Goal: Task Accomplishment & Management: Manage account settings

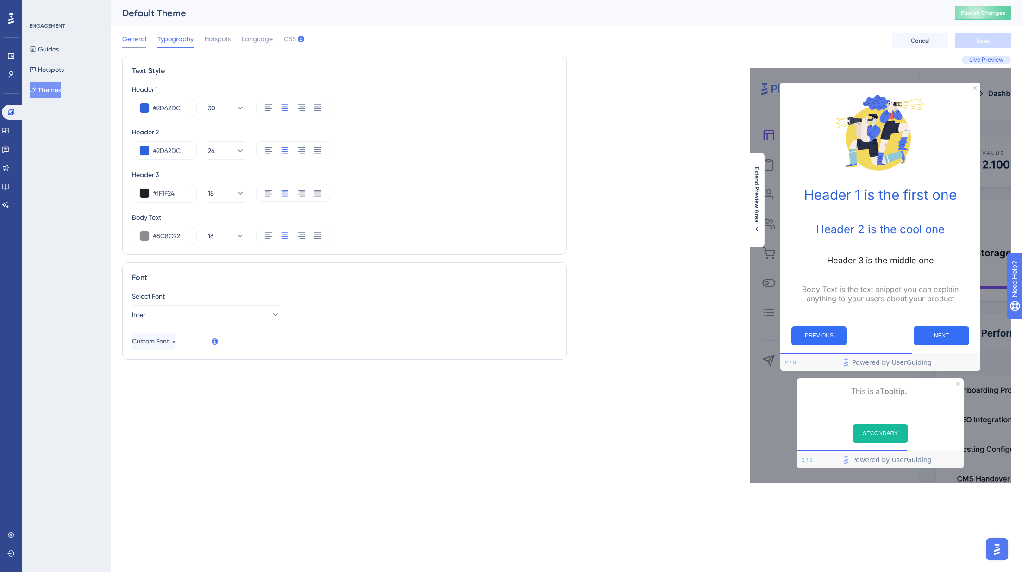
click at [140, 40] on span "General" at bounding box center [134, 38] width 24 height 11
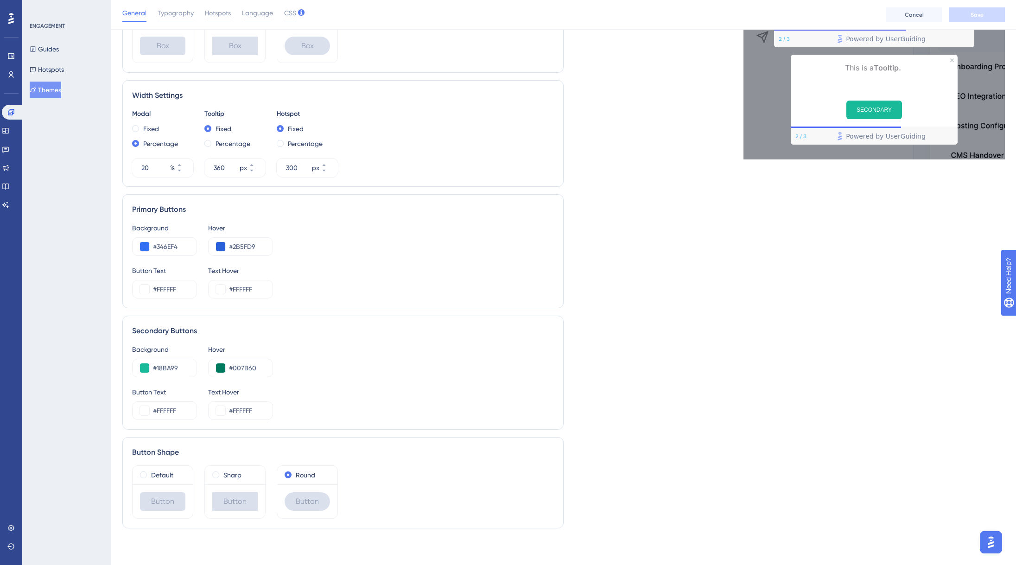
scroll to position [328, 0]
click at [142, 368] on button at bounding box center [144, 367] width 9 height 9
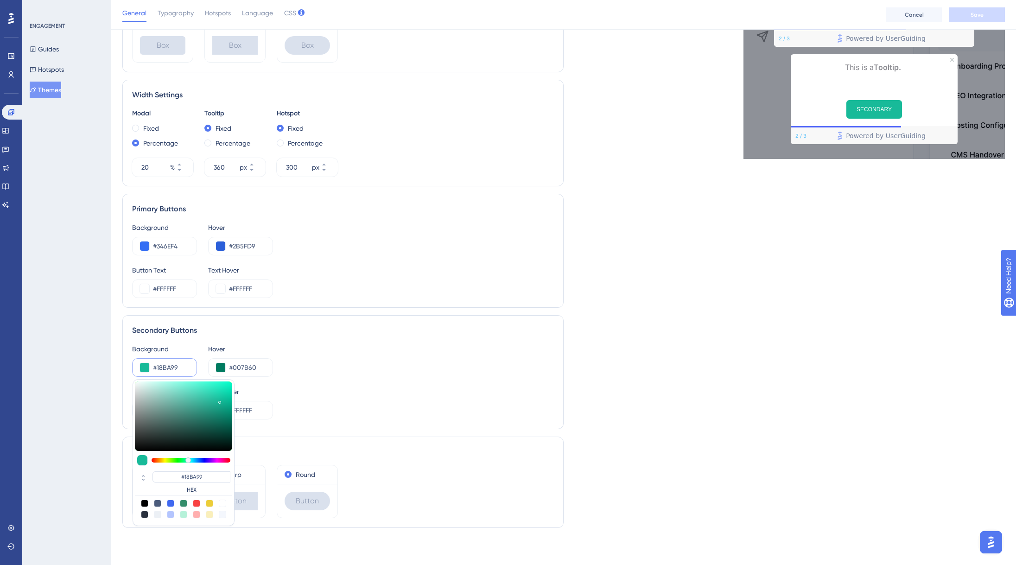
click at [324, 367] on div "Background #18BA99 #18BA99 HEX Hover #007B60" at bounding box center [343, 359] width 422 height 33
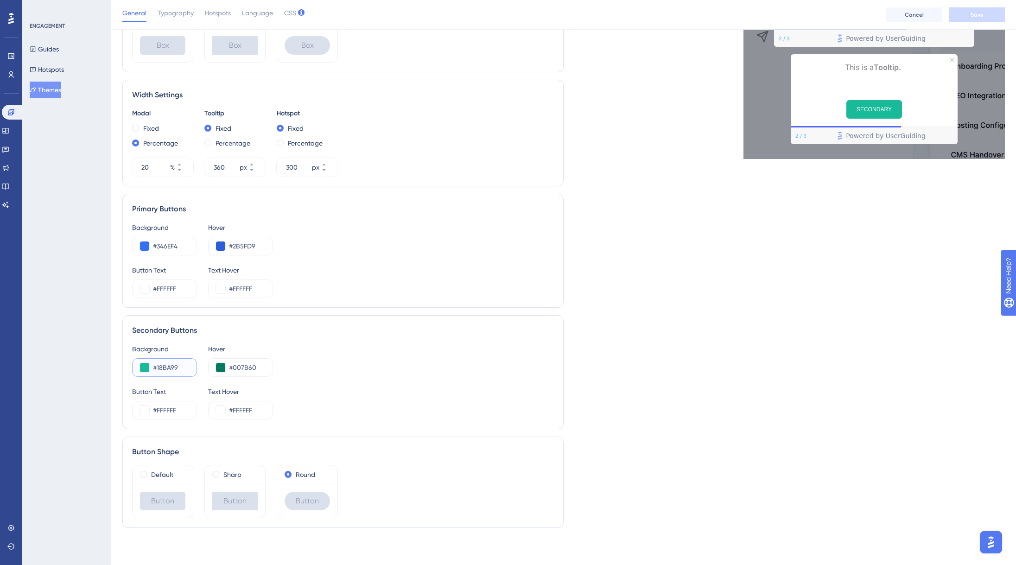
click at [165, 364] on input "#18BA99" at bounding box center [171, 367] width 36 height 11
paste input "E0E0E3"
type input "#E0E0E3"
click at [234, 366] on input "#007B60" at bounding box center [247, 367] width 36 height 11
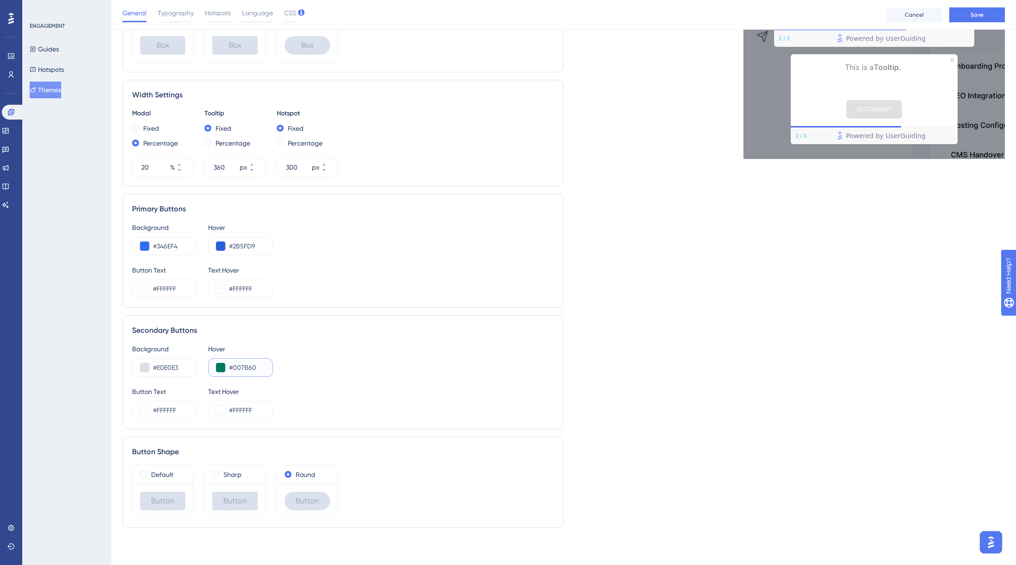
click at [234, 366] on input "#007B60" at bounding box center [247, 367] width 36 height 11
click at [244, 370] on input "#007B60" at bounding box center [247, 367] width 36 height 11
paste input "CECED"
type input "#CECED0"
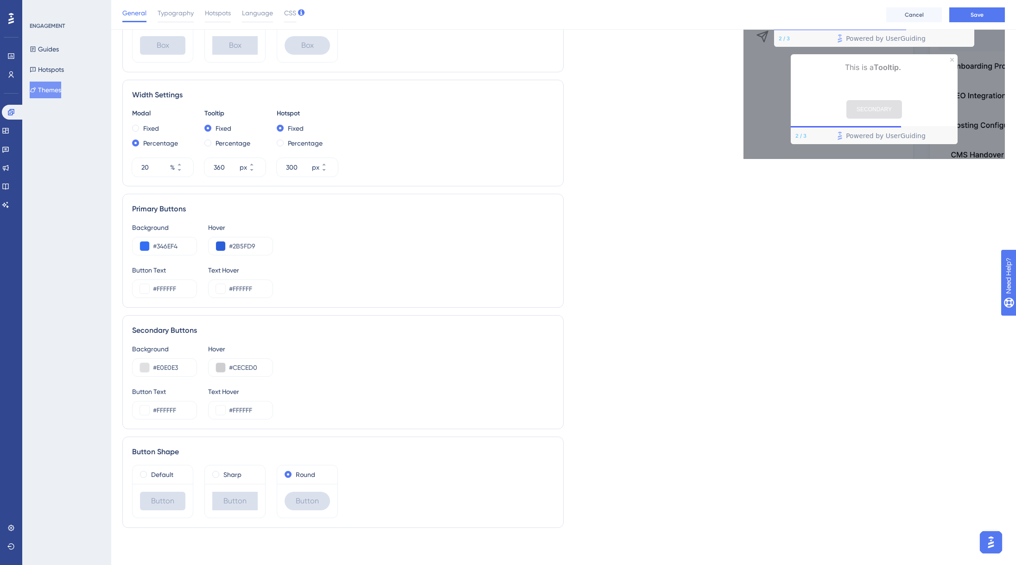
click at [671, 369] on div "Live Preview Header 1 is the first one Header 2 is the cool one Header 3 is the…" at bounding box center [783, 133] width 441 height 803
click at [170, 413] on input "#FFFFFF" at bounding box center [171, 409] width 36 height 11
paste input "2D62DC"
type input "#2D62DC"
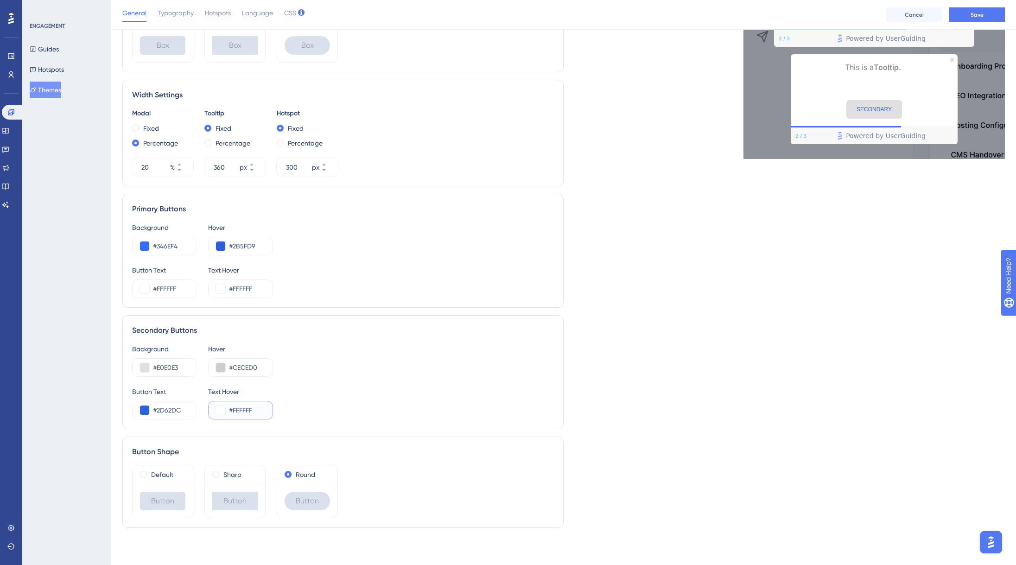
click at [232, 411] on input "#FFFFFF" at bounding box center [247, 409] width 36 height 11
paste input "2D62DC"
type input "#2D62DC"
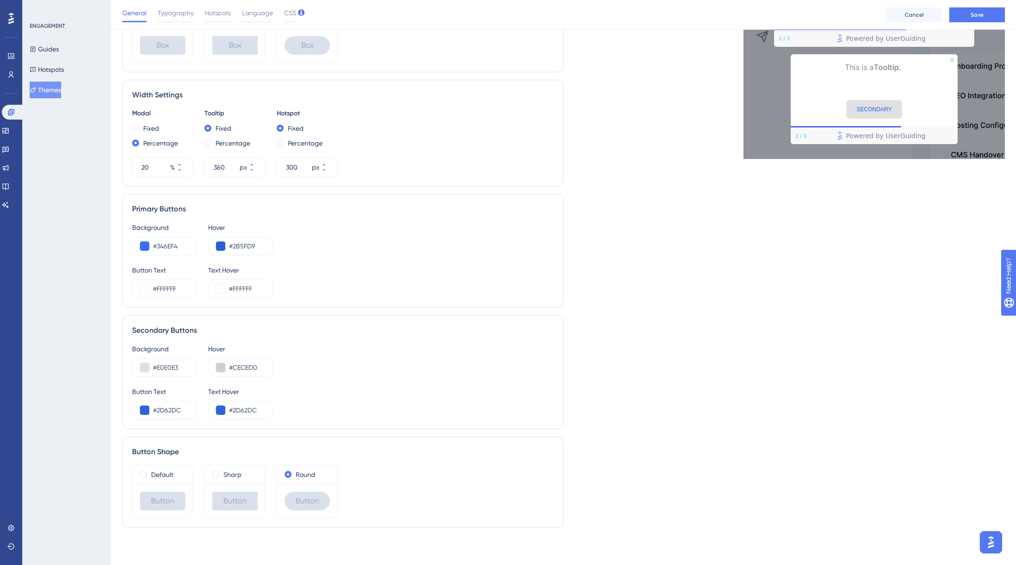
click at [391, 411] on div "Button Text #2D62DC Text Hover #2D62DC" at bounding box center [343, 402] width 422 height 33
click at [991, 13] on button "Save" at bounding box center [977, 14] width 56 height 15
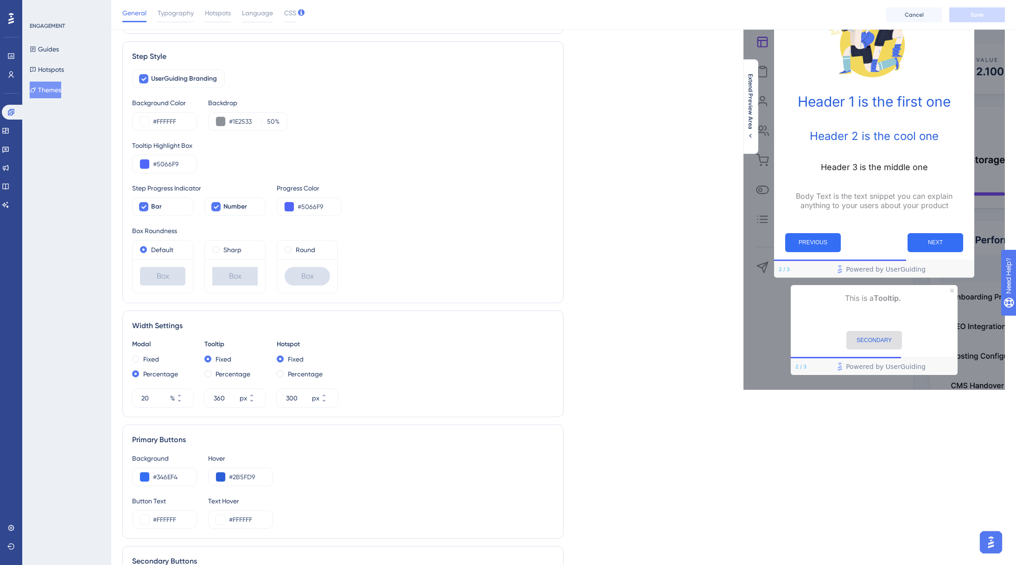
scroll to position [0, 0]
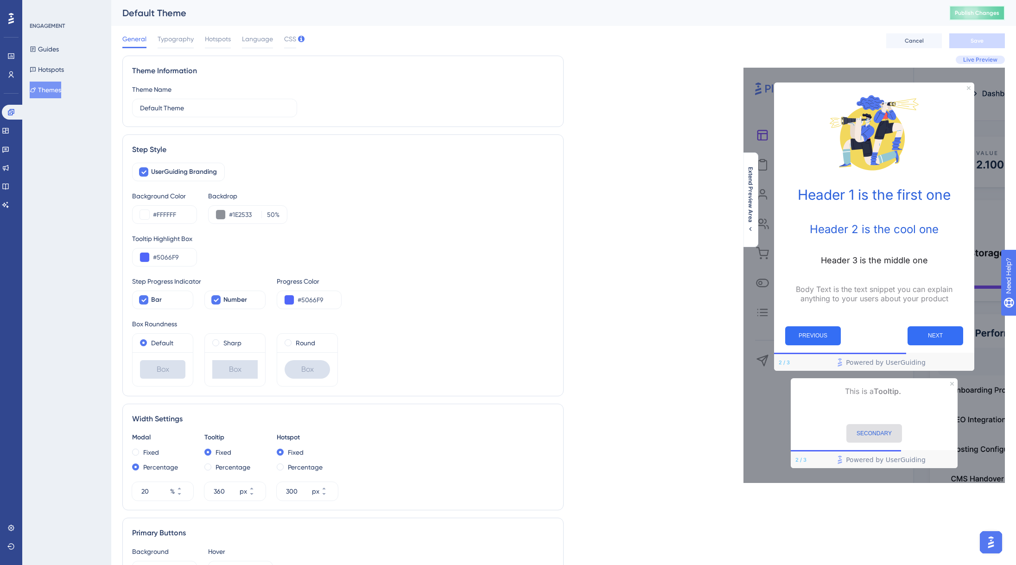
click at [982, 11] on span "Publish Changes" at bounding box center [976, 12] width 44 height 7
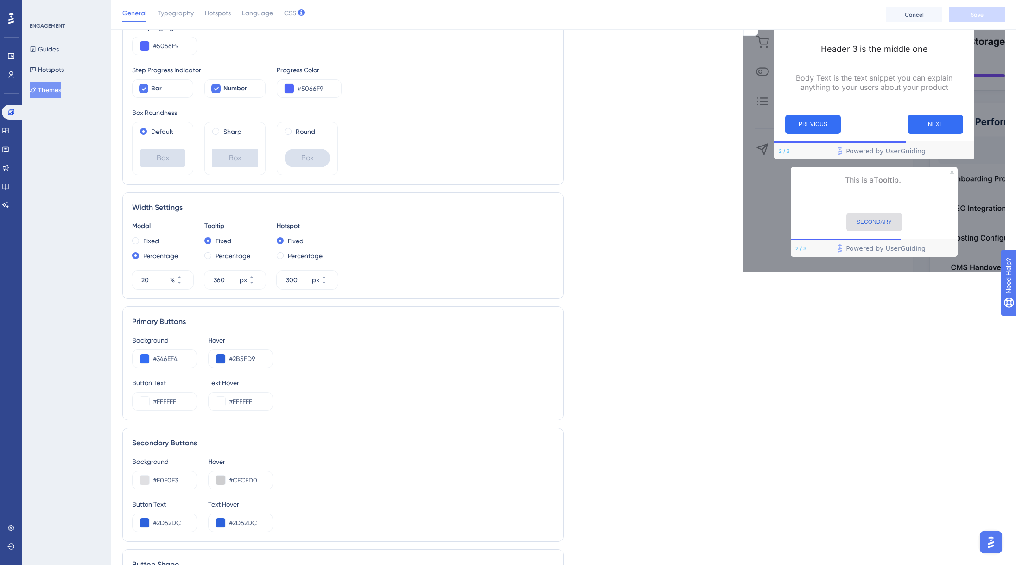
scroll to position [324, 0]
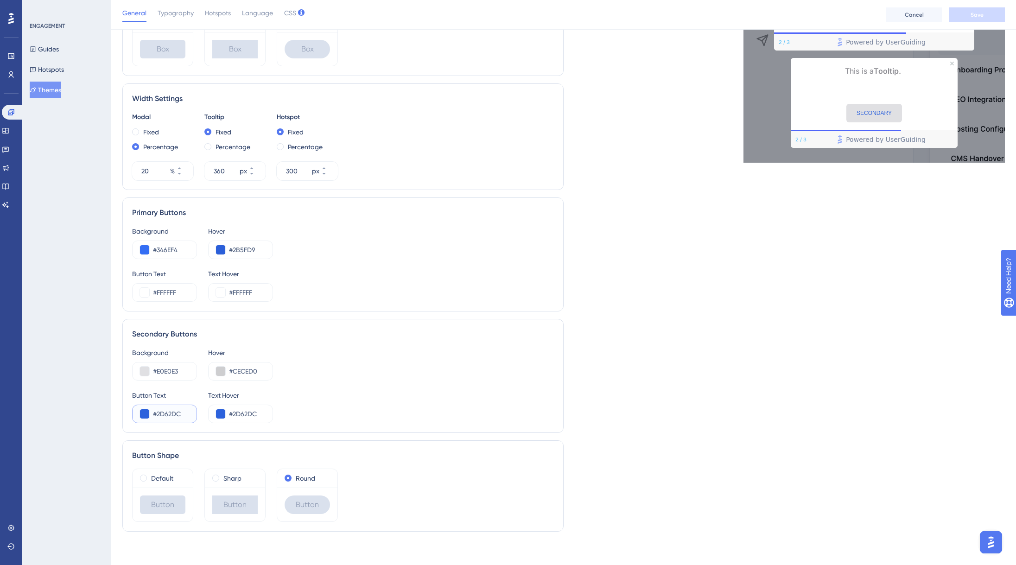
click at [170, 414] on input "#2D62DC" at bounding box center [171, 413] width 36 height 11
paste input "1F1F24"
type input "#1F1F24"
click at [241, 414] on input "#2D62DC" at bounding box center [247, 413] width 36 height 11
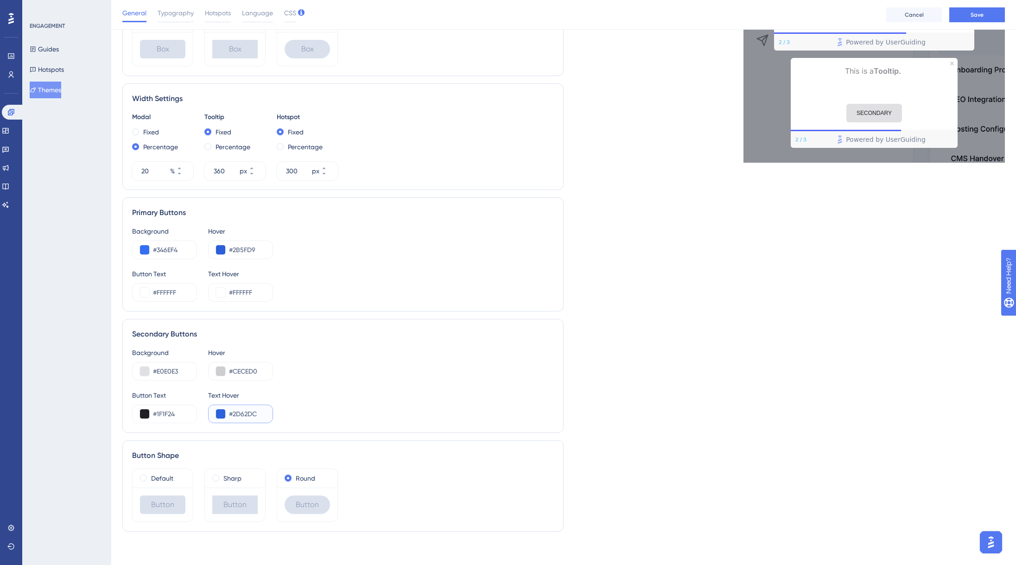
click at [241, 414] on input "#2D62DC" at bounding box center [247, 413] width 36 height 11
paste input "1F1F24"
type input "#1F1F24"
click at [675, 351] on div "Live Preview Header 1 is the first one Header 2 is the cool one Header 3 is the…" at bounding box center [783, 136] width 441 height 803
click at [980, 15] on span "Save" at bounding box center [976, 14] width 13 height 7
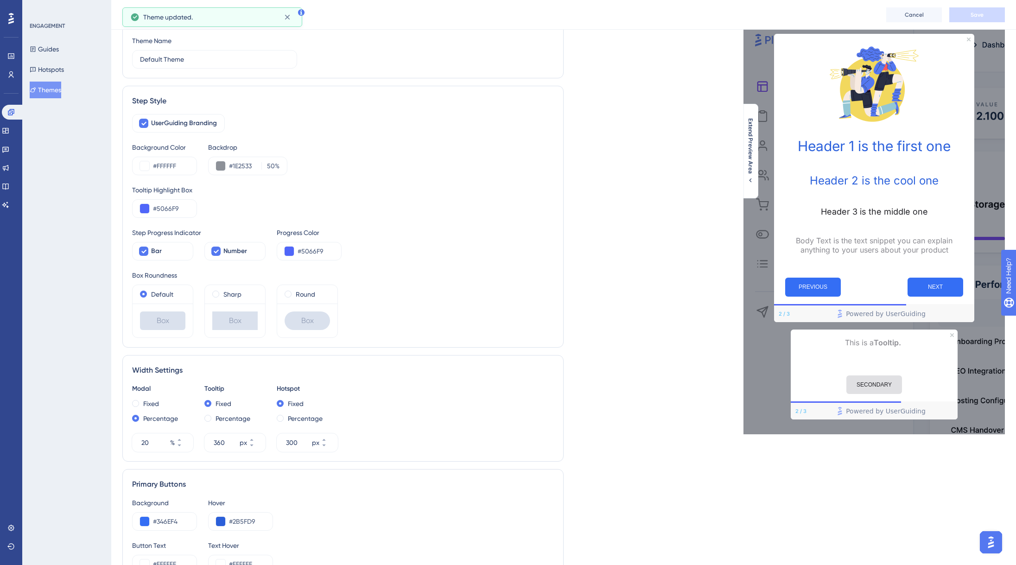
scroll to position [0, 0]
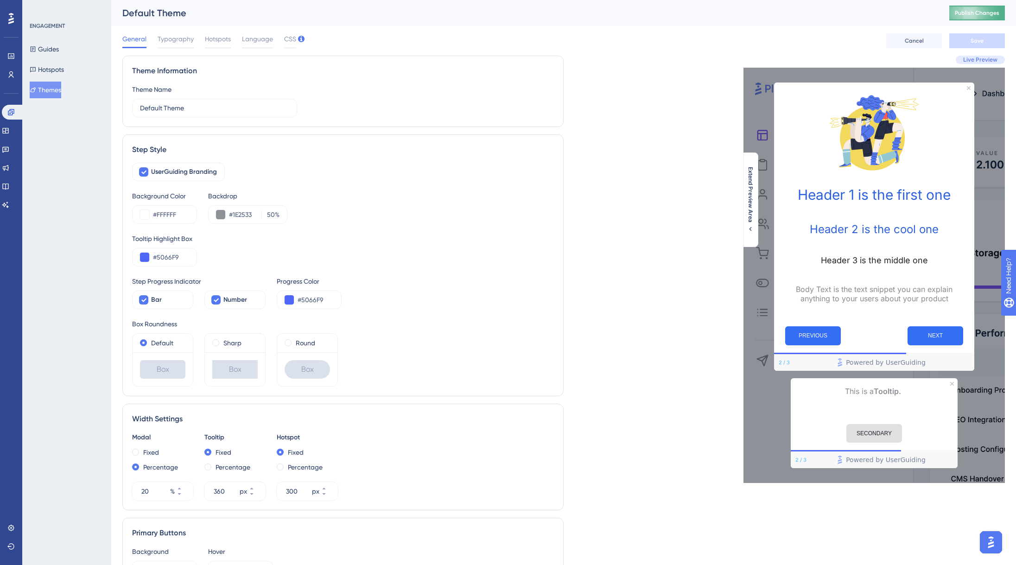
click at [999, 12] on span "Publish Changes" at bounding box center [976, 12] width 44 height 7
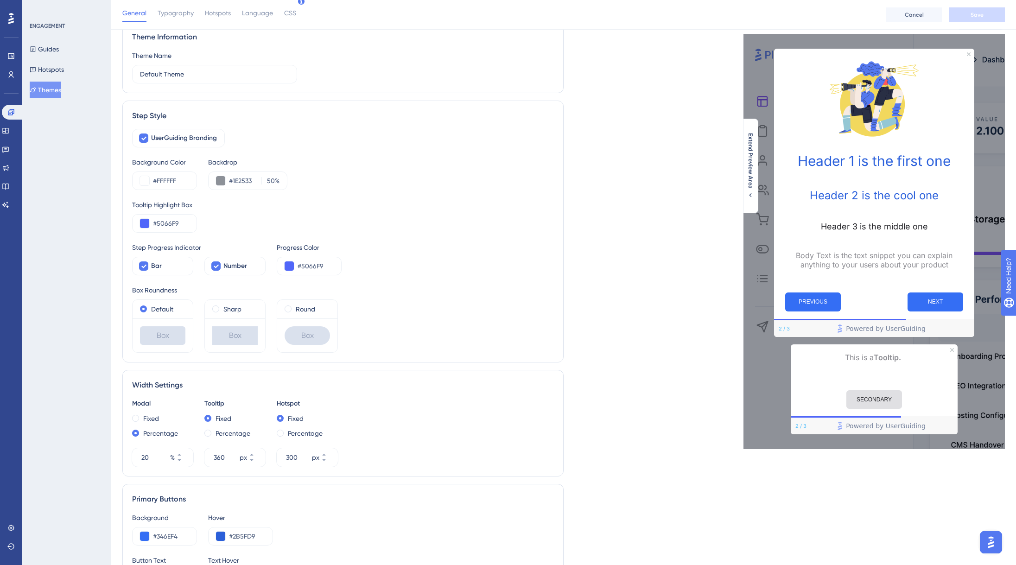
scroll to position [94, 0]
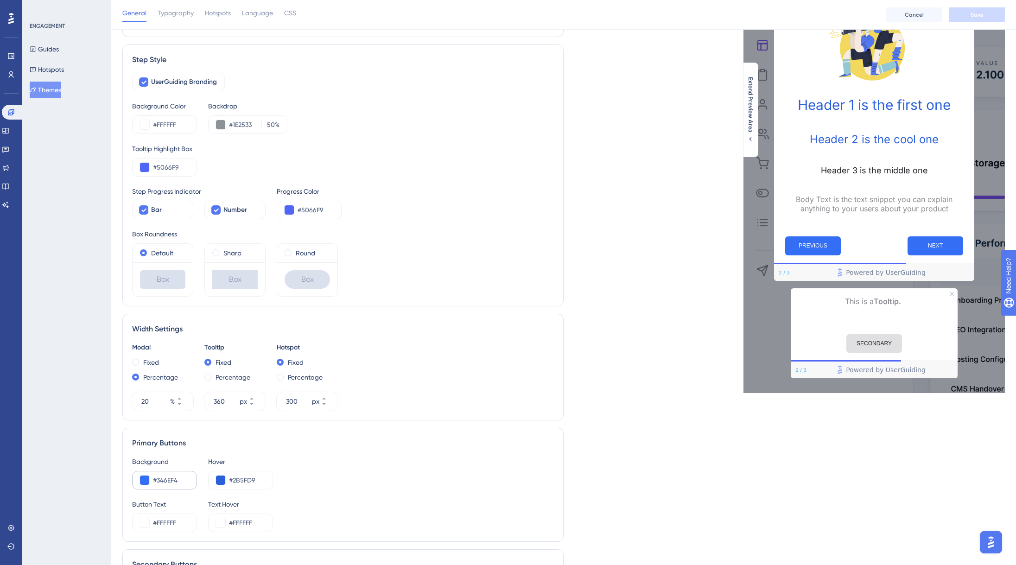
click at [171, 473] on div "#346EF4" at bounding box center [164, 480] width 65 height 19
click at [250, 479] on input "#2B5FD9" at bounding box center [247, 479] width 36 height 11
click at [170, 480] on input "#346EF4" at bounding box center [171, 479] width 36 height 11
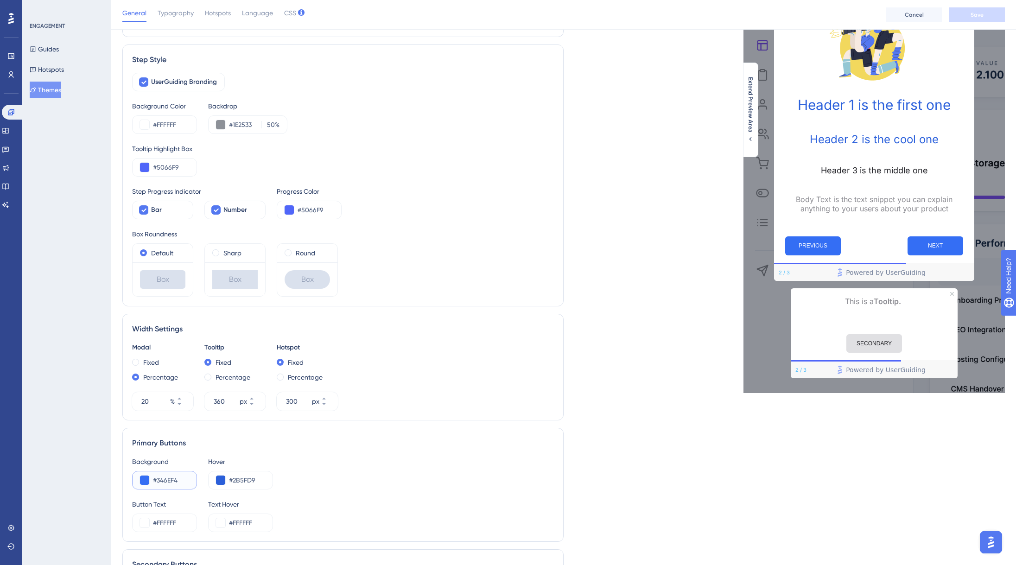
click at [170, 480] on input "#346EF4" at bounding box center [171, 479] width 36 height 11
paste input "2B5FD9"
click at [248, 475] on input "#2B5FD9" at bounding box center [247, 479] width 36 height 11
click at [512, 448] on div "Primary Buttons" at bounding box center [343, 442] width 422 height 11
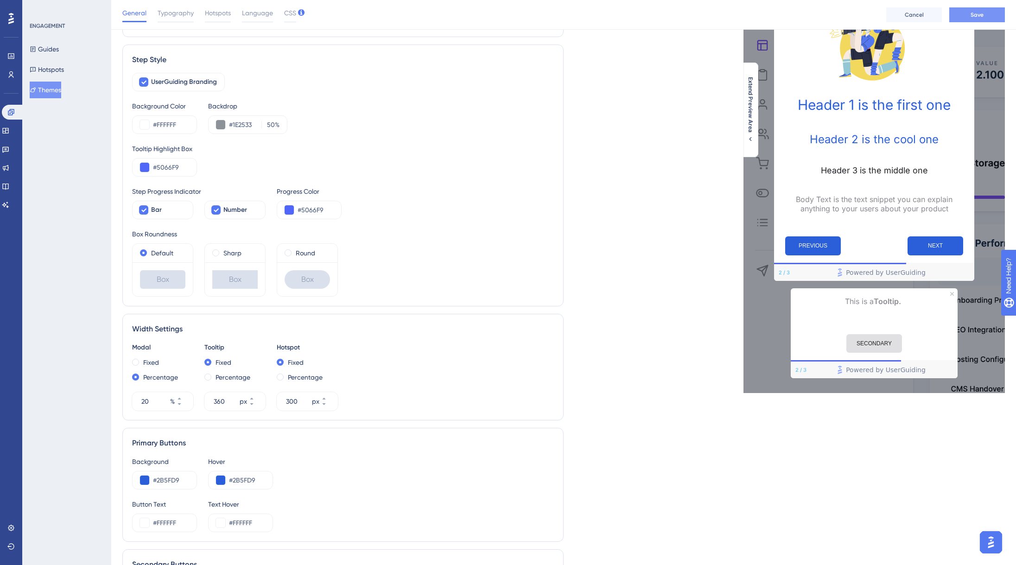
click at [981, 19] on button "Save" at bounding box center [977, 14] width 56 height 15
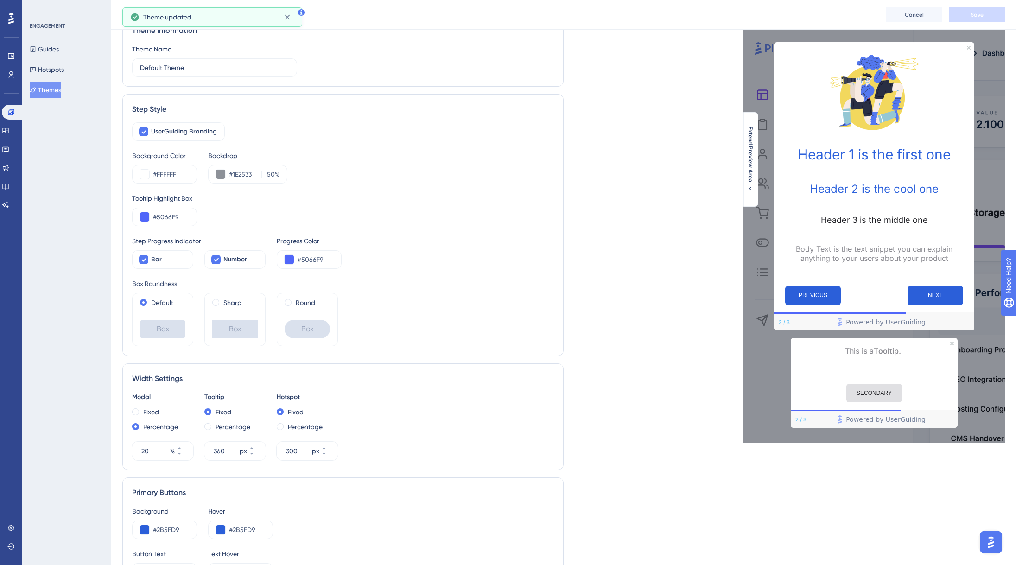
scroll to position [0, 0]
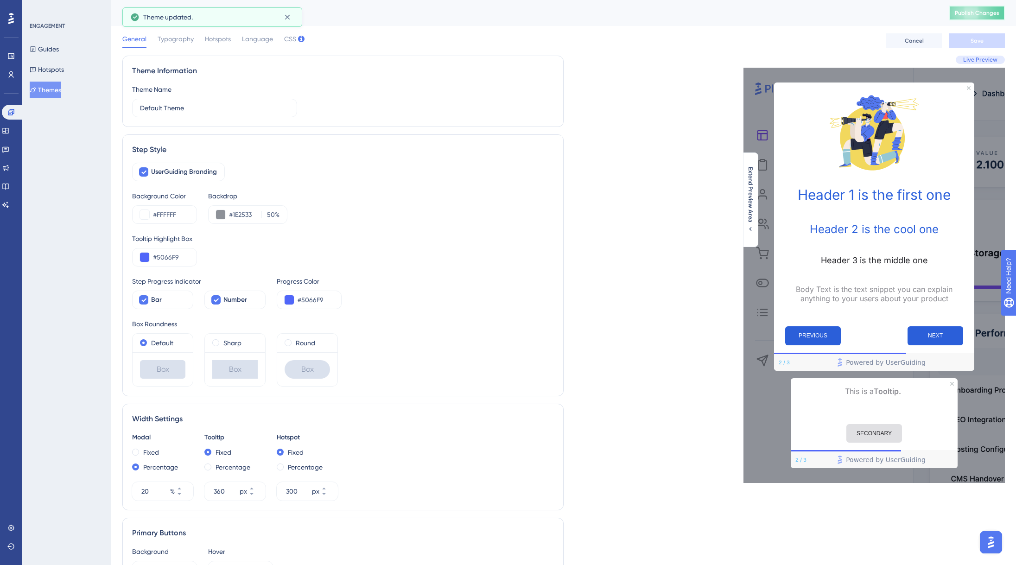
click at [985, 13] on span "Publish Changes" at bounding box center [976, 12] width 44 height 7
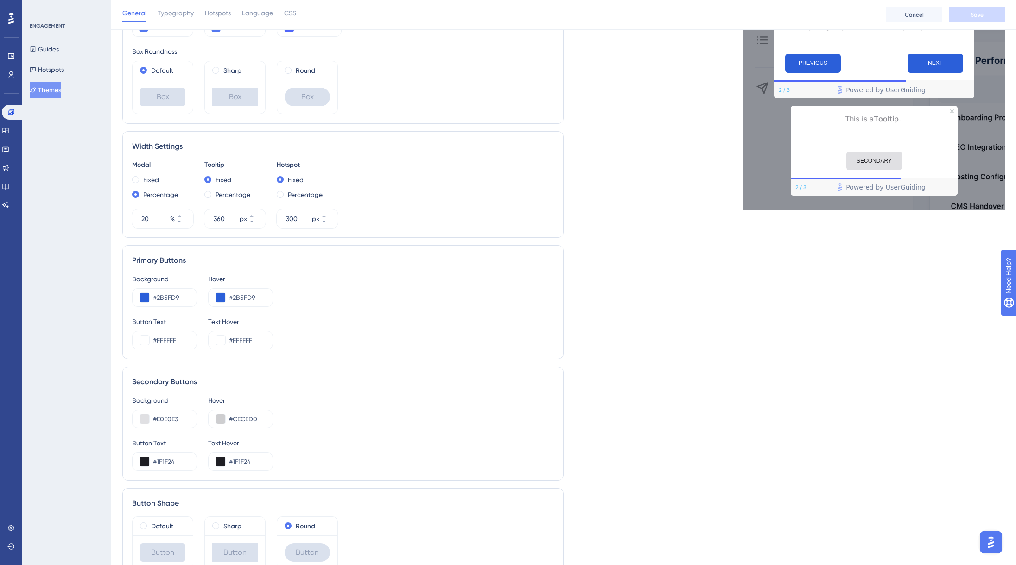
scroll to position [283, 0]
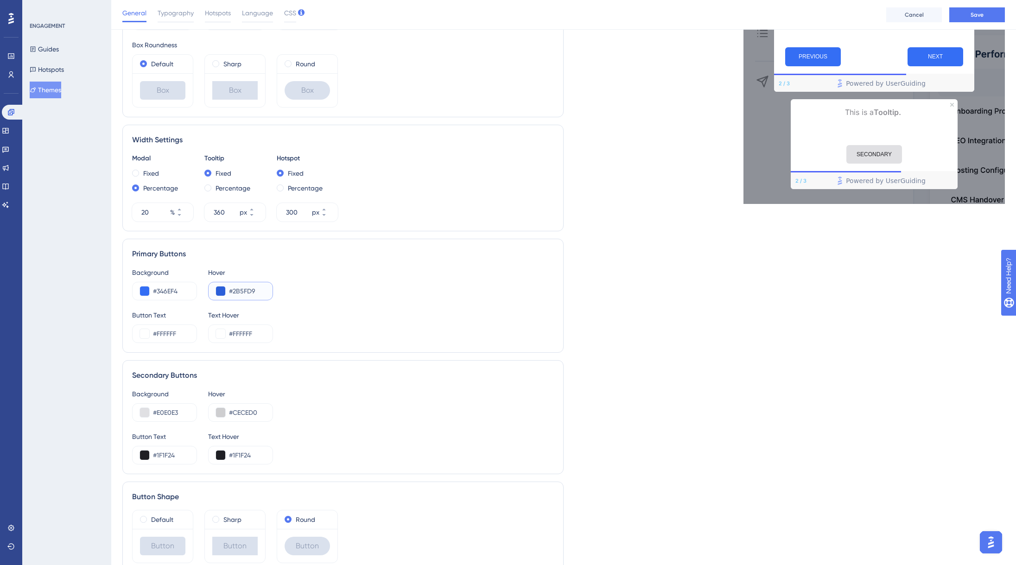
type input "#346EF4"
type input "#2D62DC"
click at [245, 288] on input "#2B5FD9" at bounding box center [247, 290] width 36 height 11
click at [170, 455] on input "#2D62DC" at bounding box center [171, 454] width 36 height 11
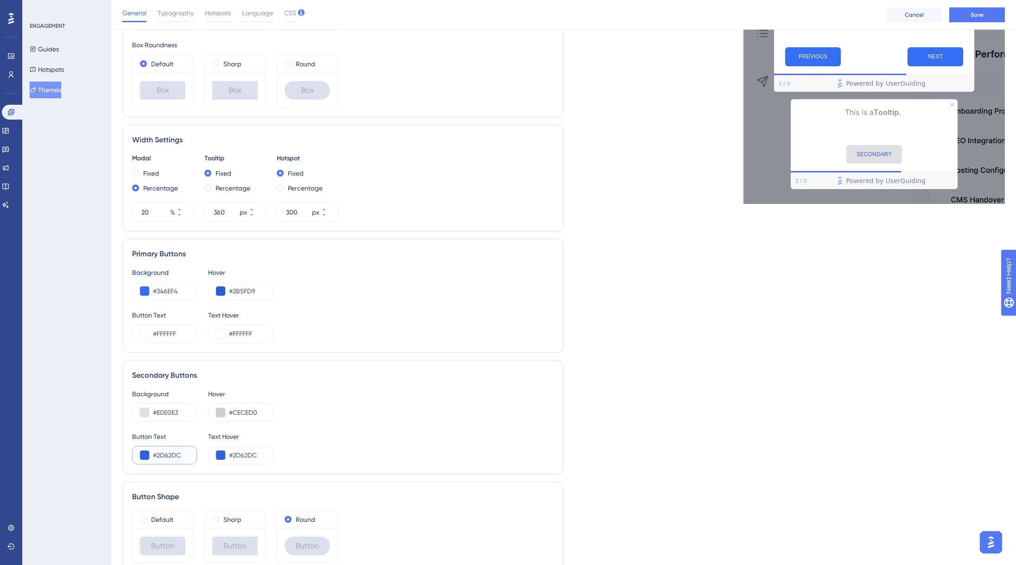
click at [170, 455] on input "#2D62DC" at bounding box center [171, 454] width 36 height 11
paste input "B5FD9"
type input "#2B5FD9"
click at [253, 455] on input "#2D62DC" at bounding box center [247, 454] width 36 height 11
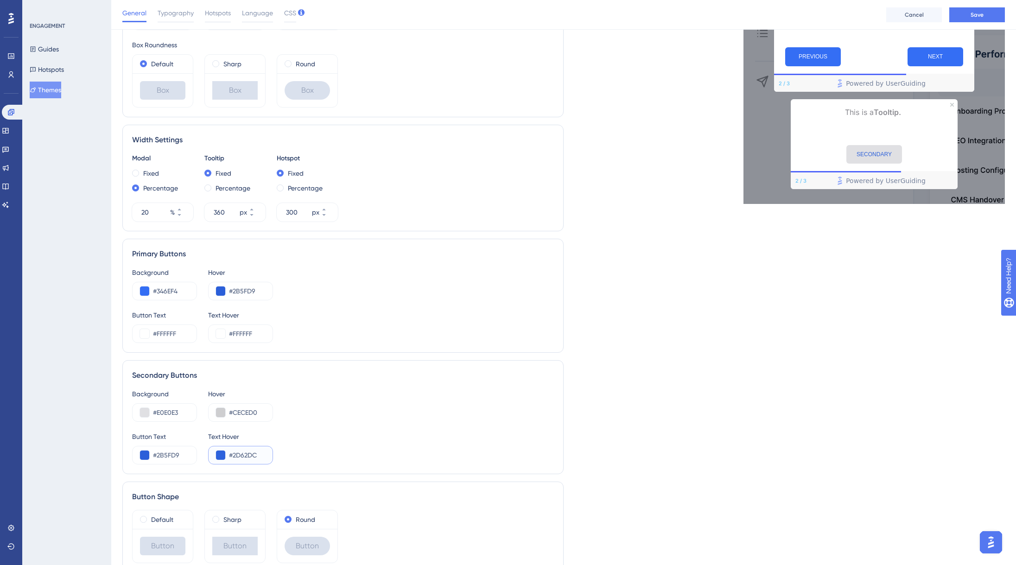
paste input "B5FD9"
type input "#2B5FD9"
click at [976, 6] on div "General Typography Hotspots Language CSS Cancel Save" at bounding box center [563, 15] width 904 height 30
click at [975, 9] on button "Save" at bounding box center [977, 14] width 56 height 15
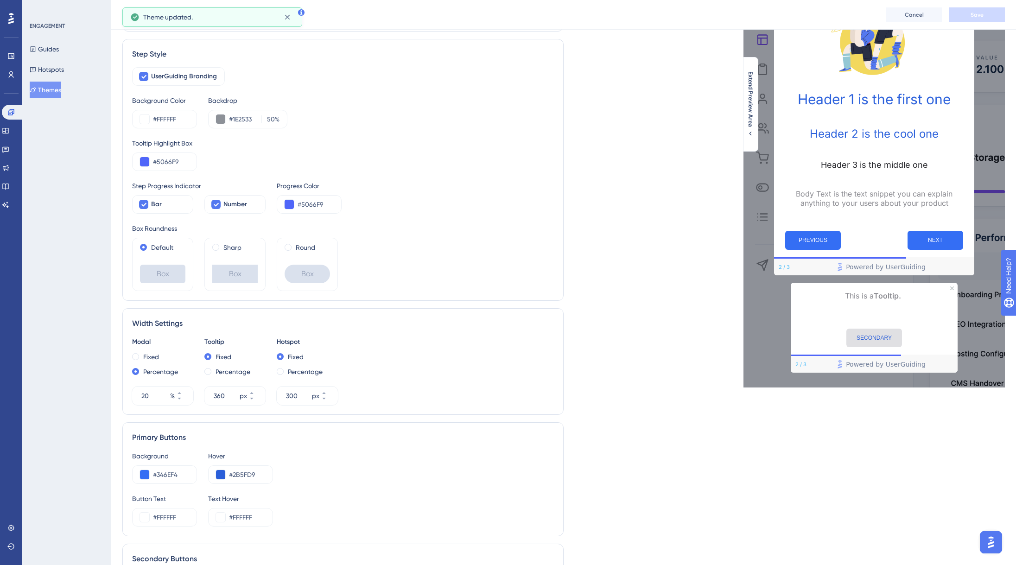
scroll to position [0, 0]
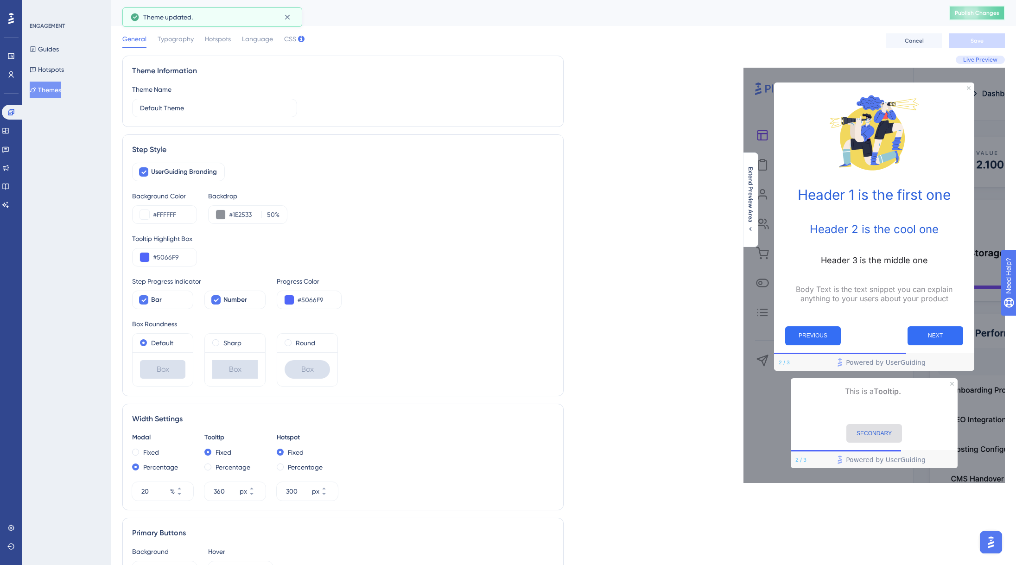
click at [981, 15] on span "Publish Changes" at bounding box center [976, 12] width 44 height 7
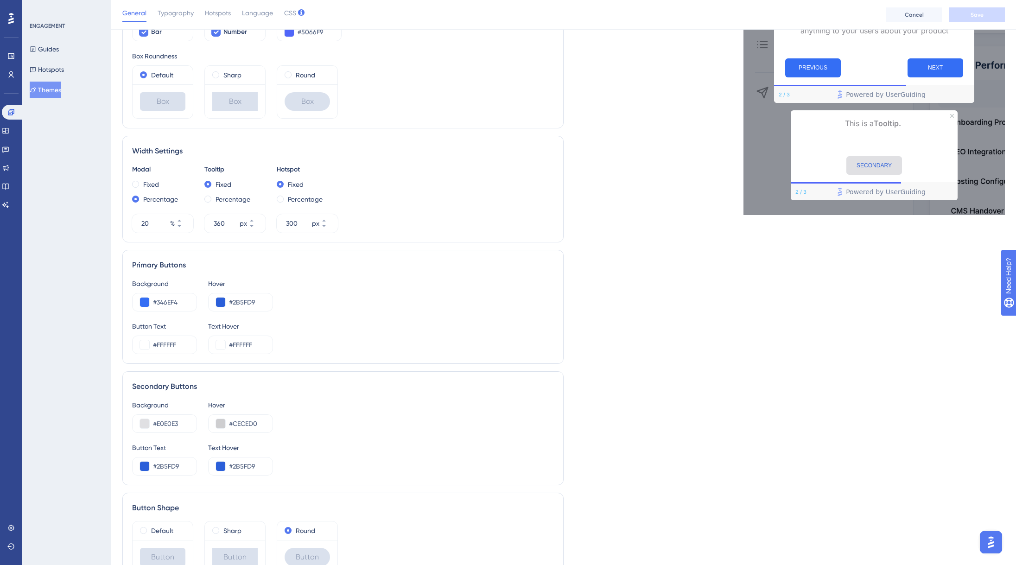
scroll to position [328, 0]
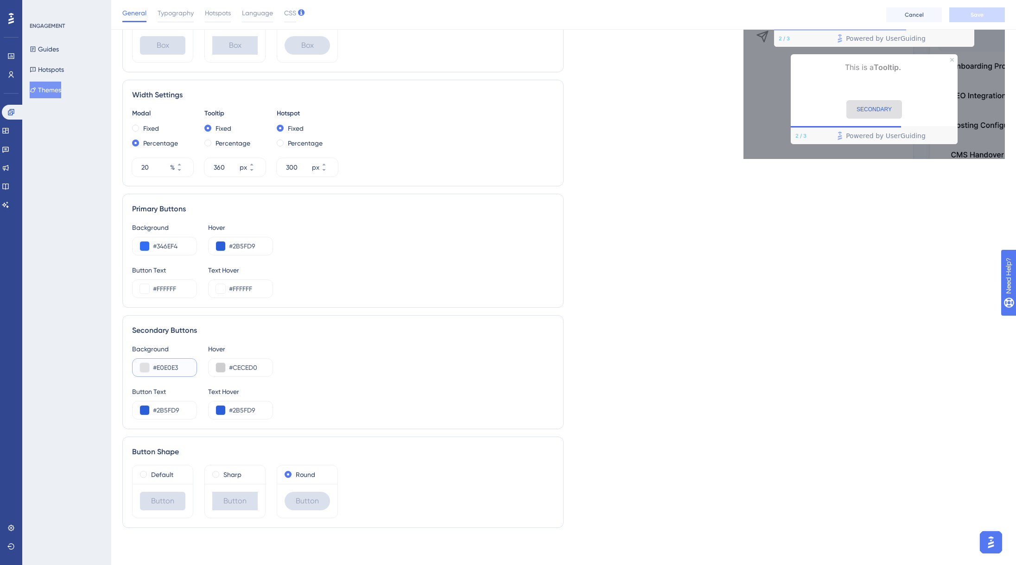
click at [175, 366] on input "#E0E0E3" at bounding box center [171, 367] width 36 height 11
click at [246, 371] on input "#CECED0" at bounding box center [247, 367] width 36 height 11
paste input "E0E0E3"
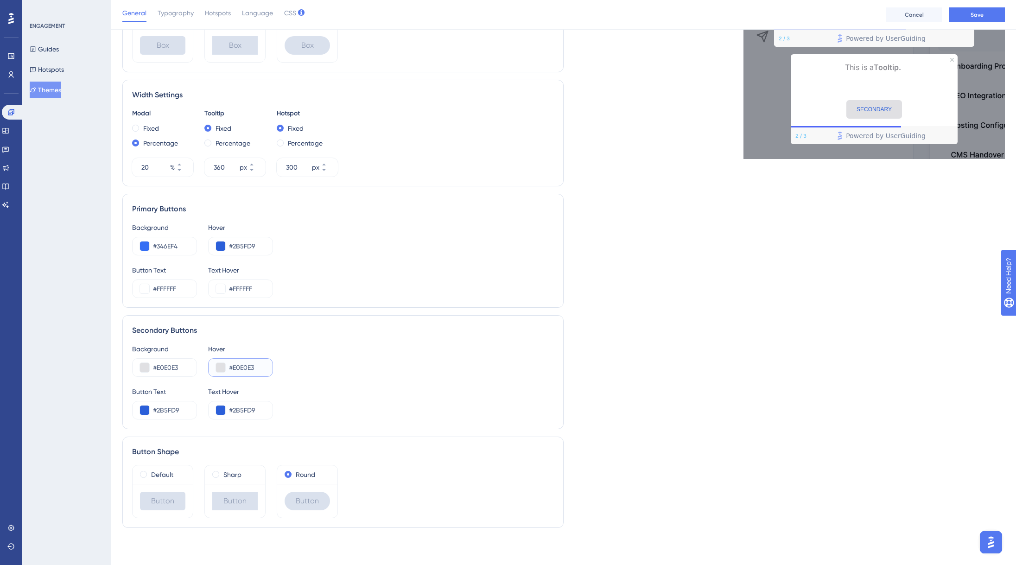
type input "#E0E0E3"
click at [167, 368] on input "#E0E0E3" at bounding box center [171, 367] width 36 height 11
paste input "7E7E9"
type input "#E7E7E9"
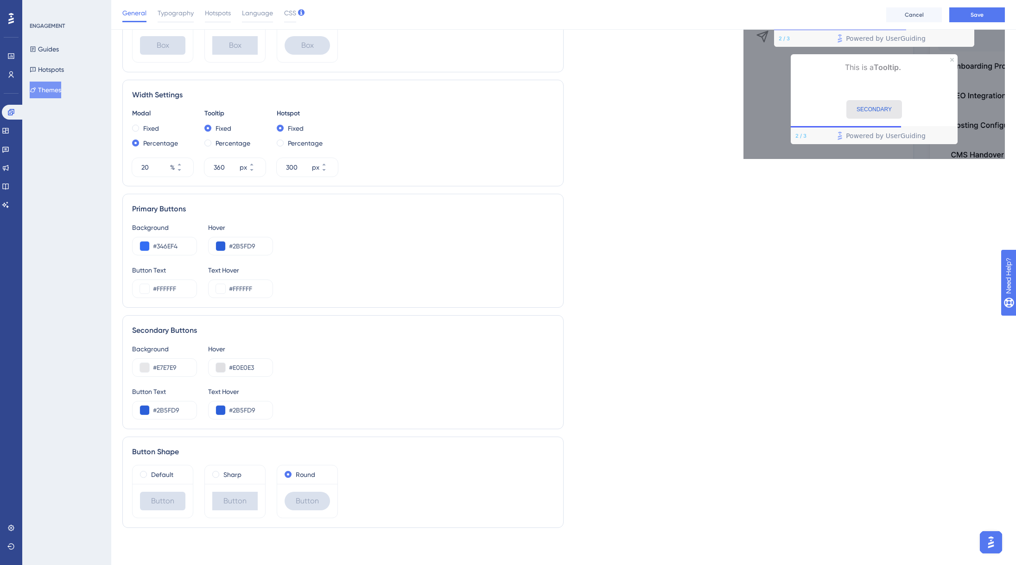
click at [702, 384] on div "Live Preview Header 1 is the first one Header 2 is the cool one Header 3 is the…" at bounding box center [783, 133] width 441 height 803
click at [973, 16] on span "Save" at bounding box center [976, 14] width 13 height 7
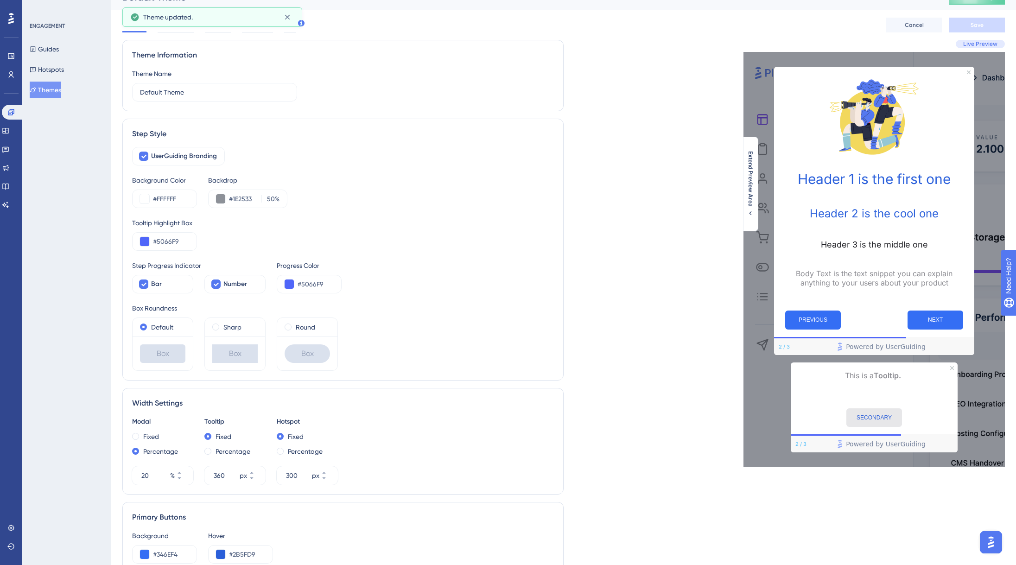
scroll to position [0, 0]
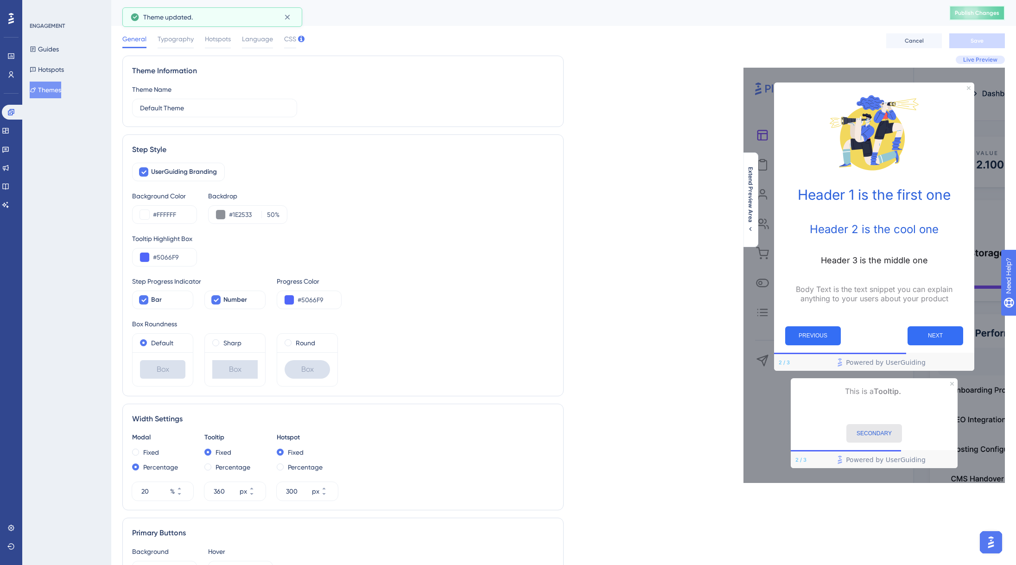
click at [978, 13] on span "Publish Changes" at bounding box center [976, 12] width 44 height 7
